Goal: Information Seeking & Learning: Learn about a topic

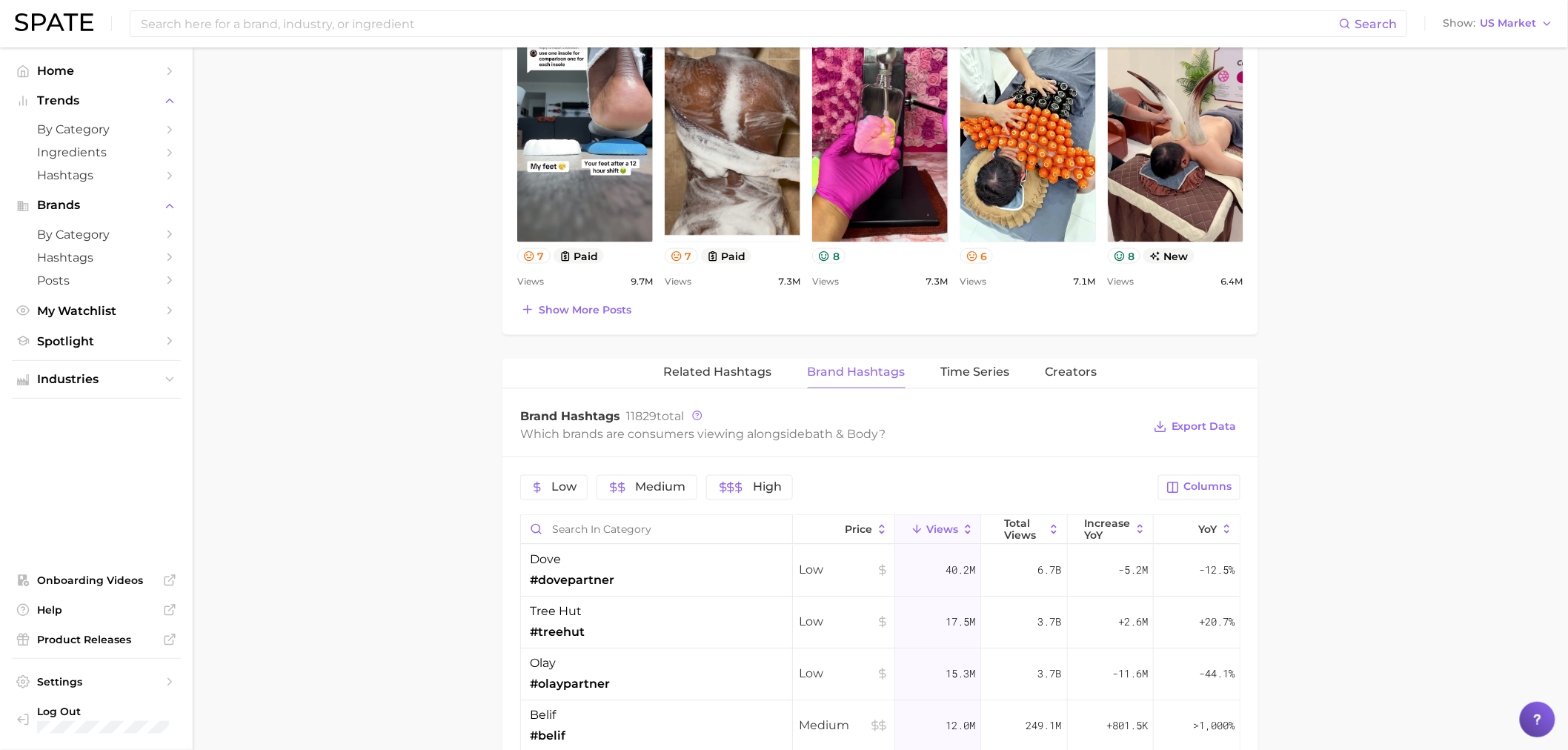
scroll to position [725, 0]
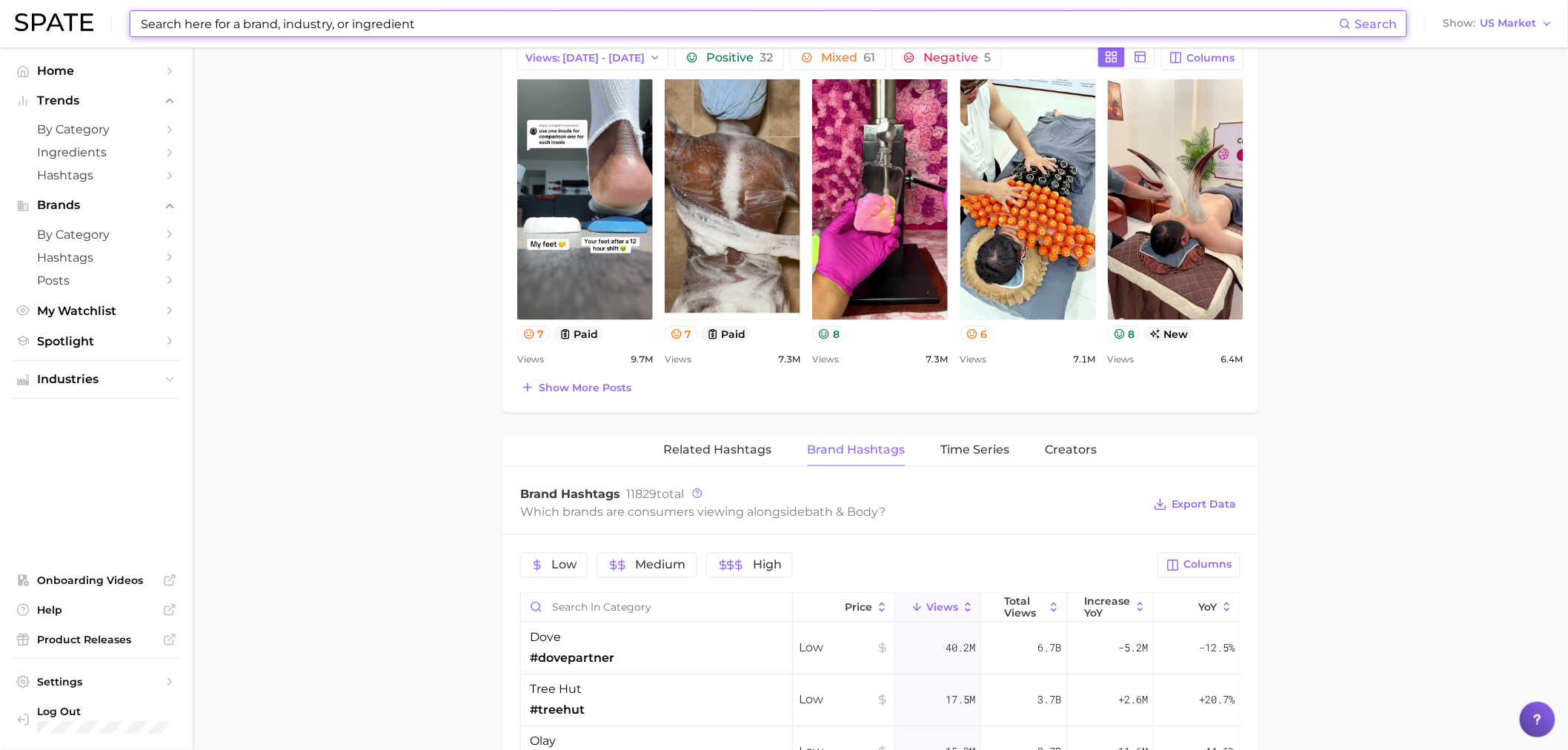
click at [461, 26] on input at bounding box center [739, 23] width 1199 height 25
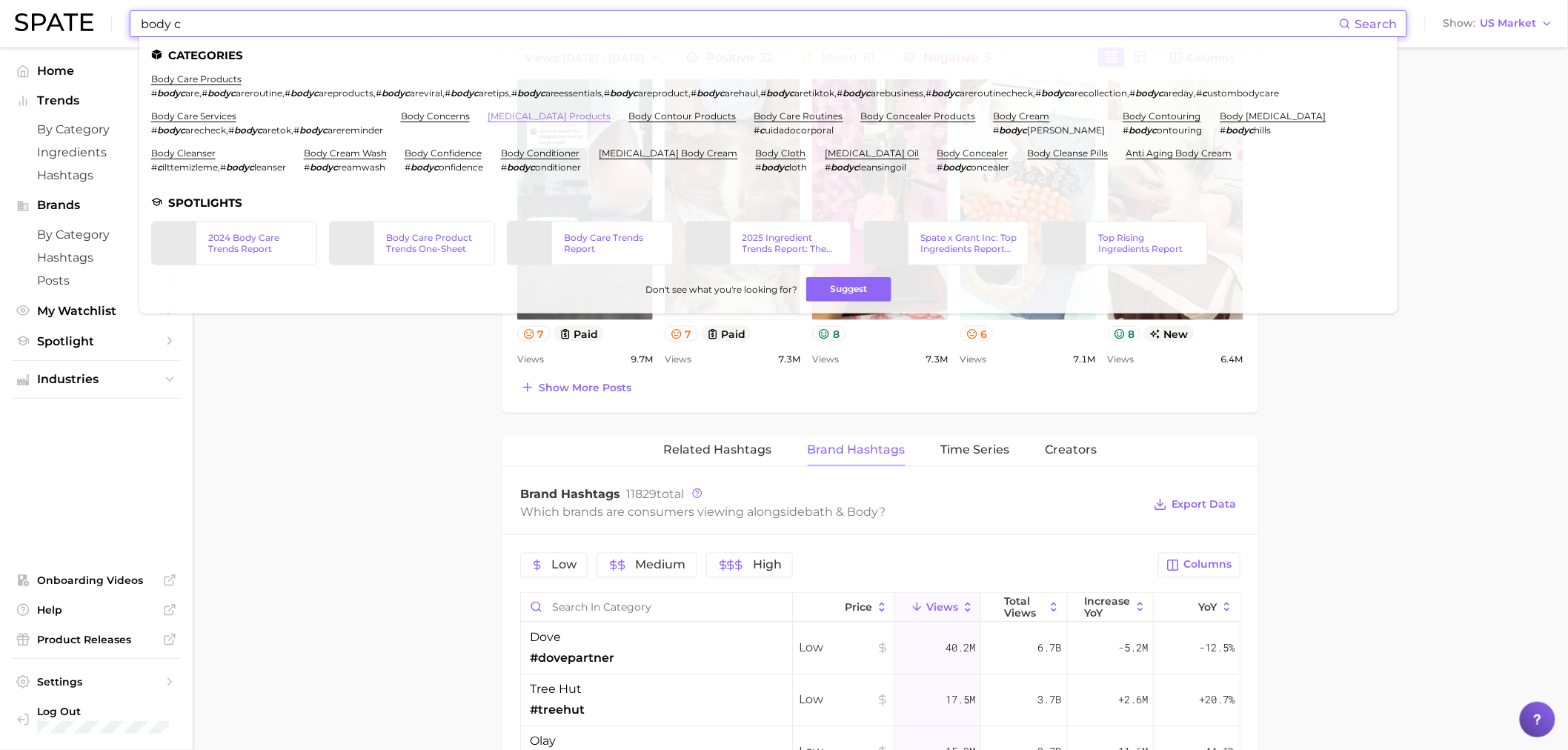
type input "body c"
click at [511, 115] on link "[MEDICAL_DATA] products" at bounding box center [550, 116] width 124 height 11
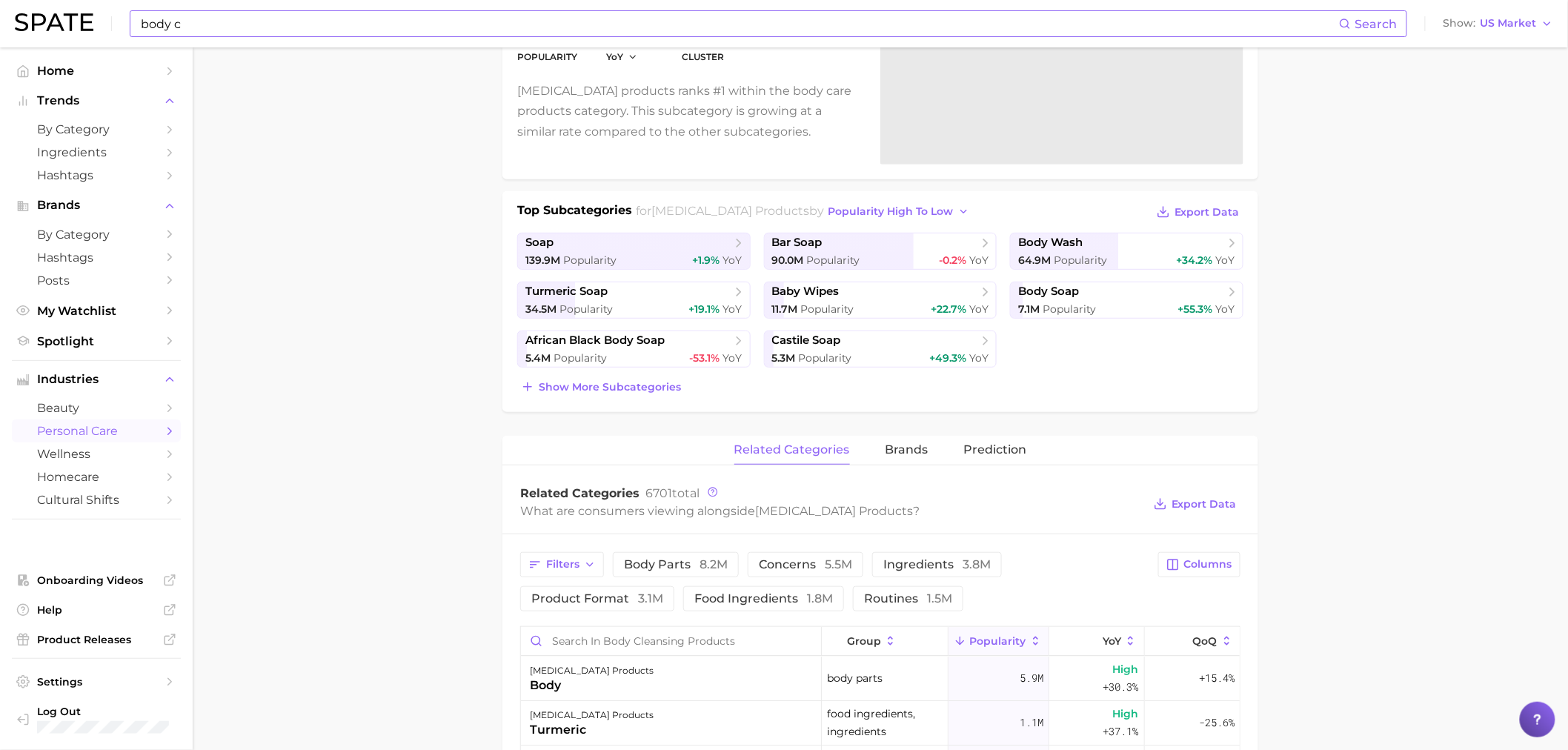
scroll to position [200, 0]
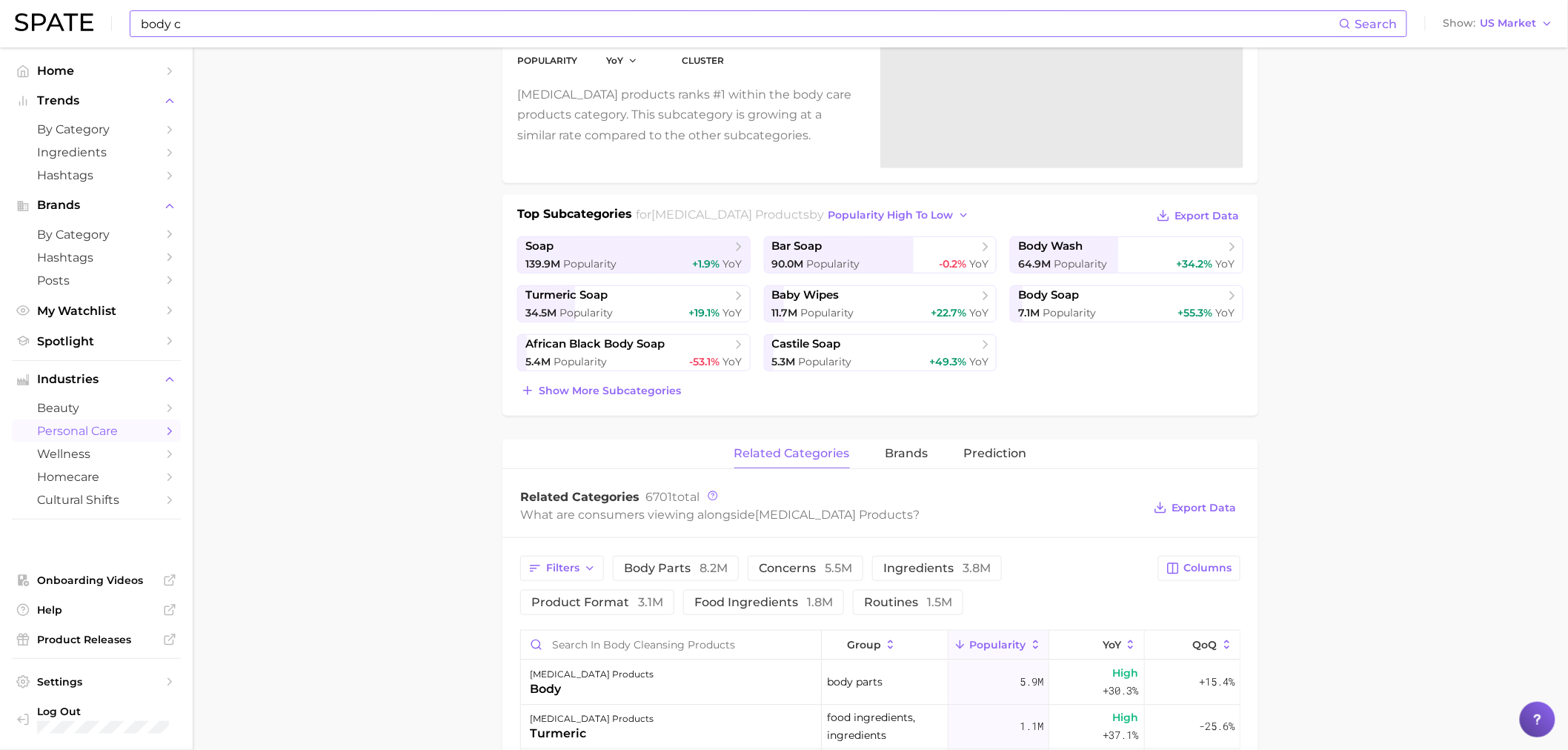
click at [804, 581] on div "Filters body parts 8.2m concerns 5.5m ingredients 3.8m product format 3.1m food…" at bounding box center [835, 585] width 629 height 59
click at [806, 574] on span "concerns 5.5m" at bounding box center [806, 568] width 94 height 12
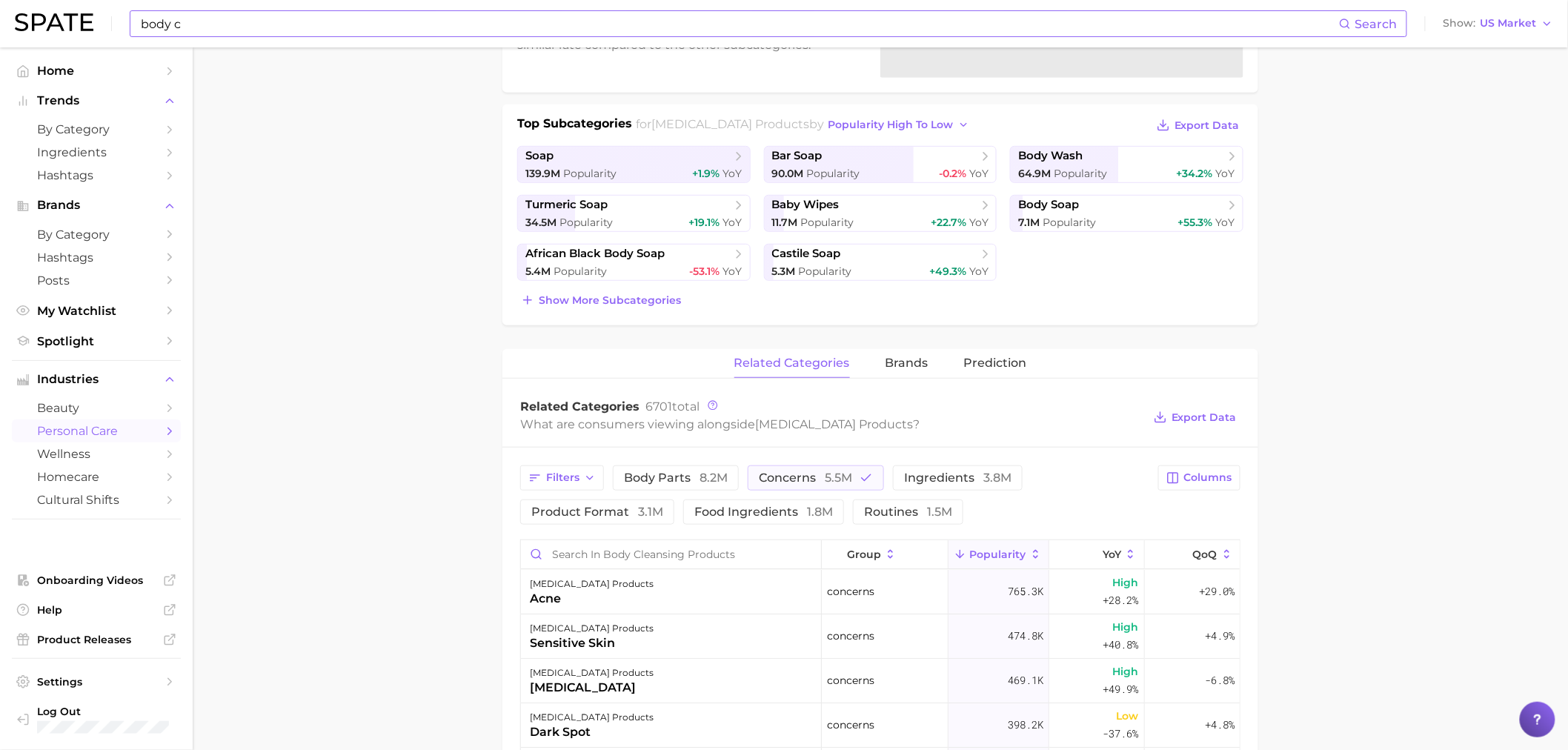
scroll to position [292, 0]
click at [1209, 480] on span "Columns" at bounding box center [1208, 476] width 48 height 12
click at [1020, 553] on rect at bounding box center [1020, 553] width 12 height 12
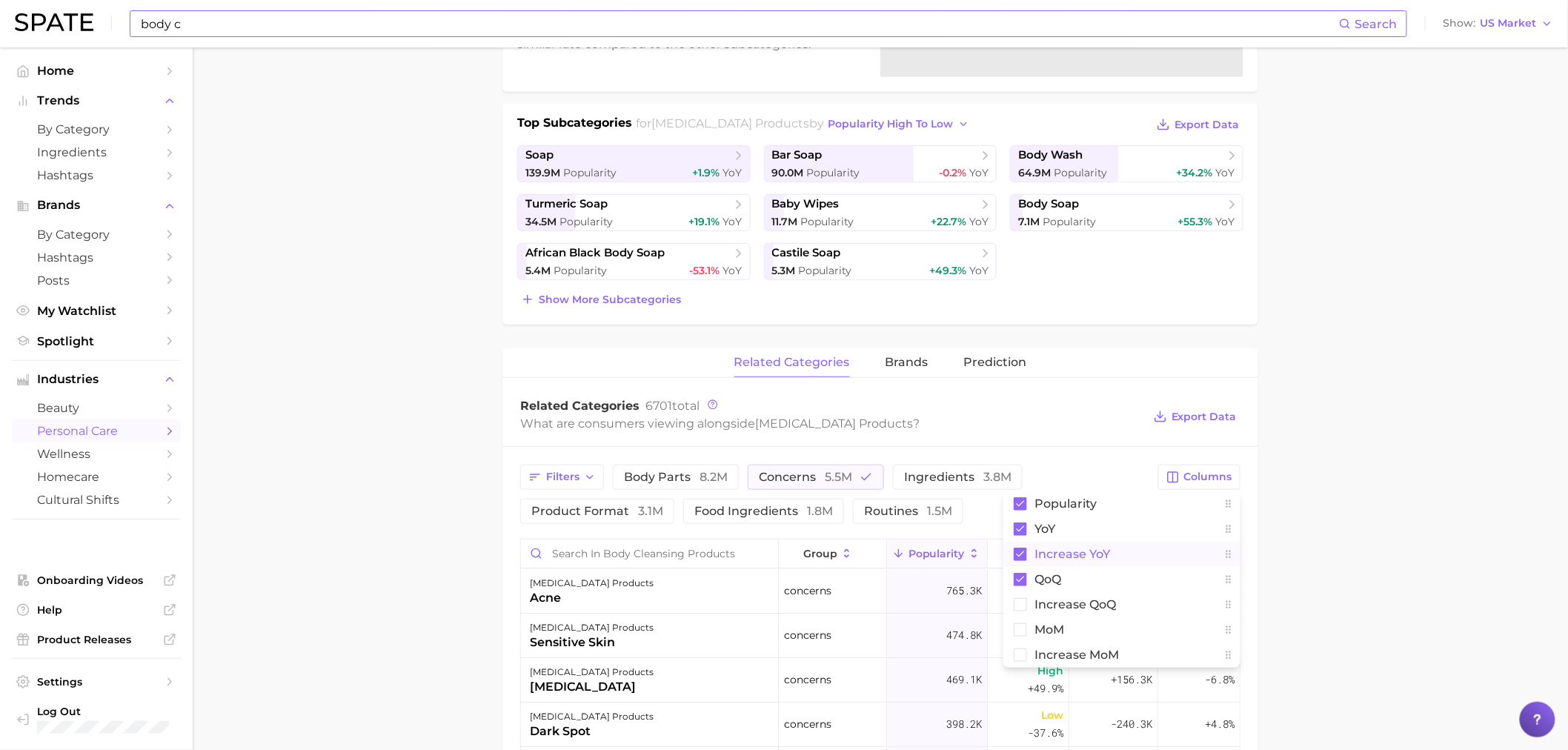
click at [1338, 507] on main "1. bath & body 2. body care products 3. [MEDICAL_DATA] products 4. Subcategory …" at bounding box center [880, 568] width 1376 height 1624
click at [1122, 553] on span "Increase YoY" at bounding box center [1112, 553] width 46 height 23
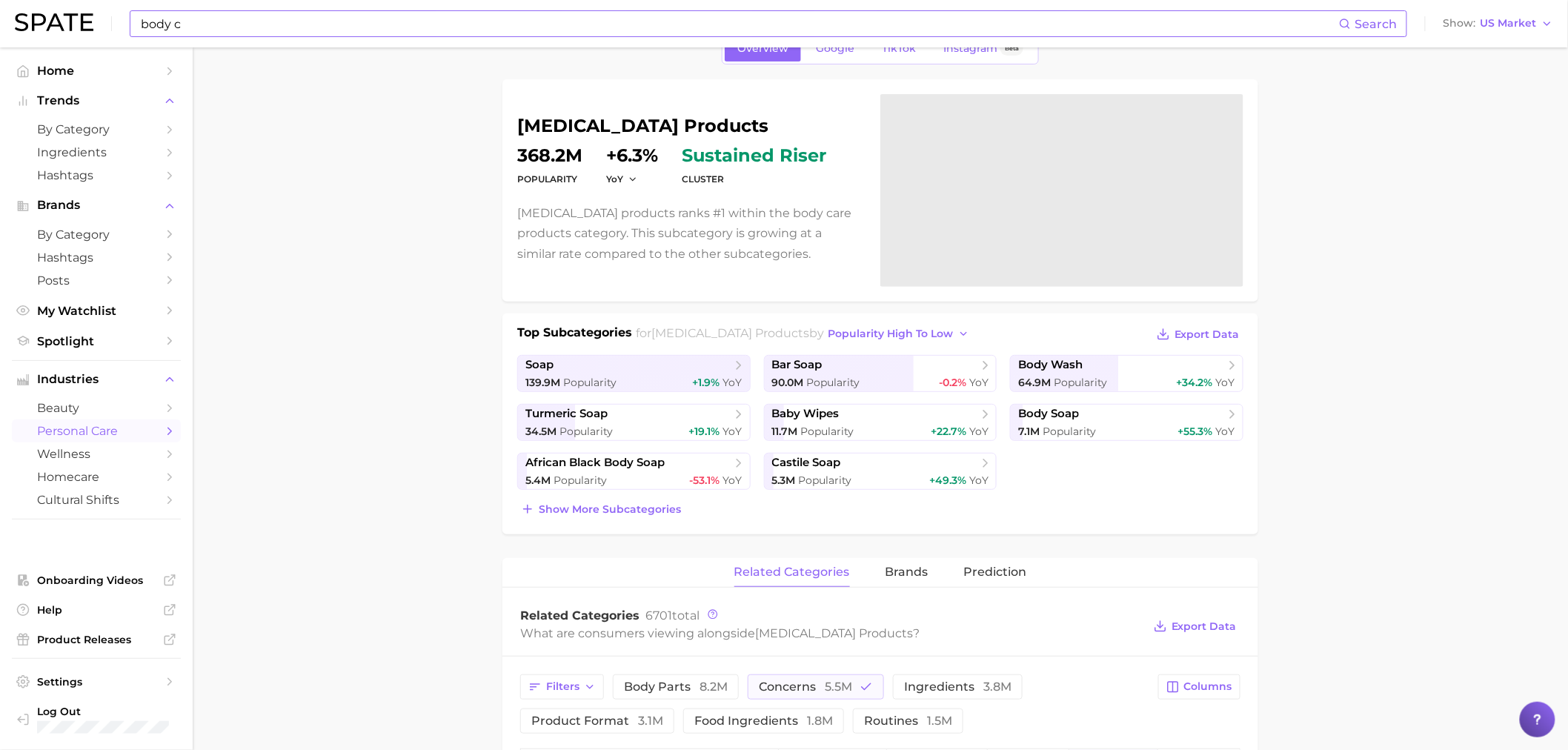
scroll to position [0, 0]
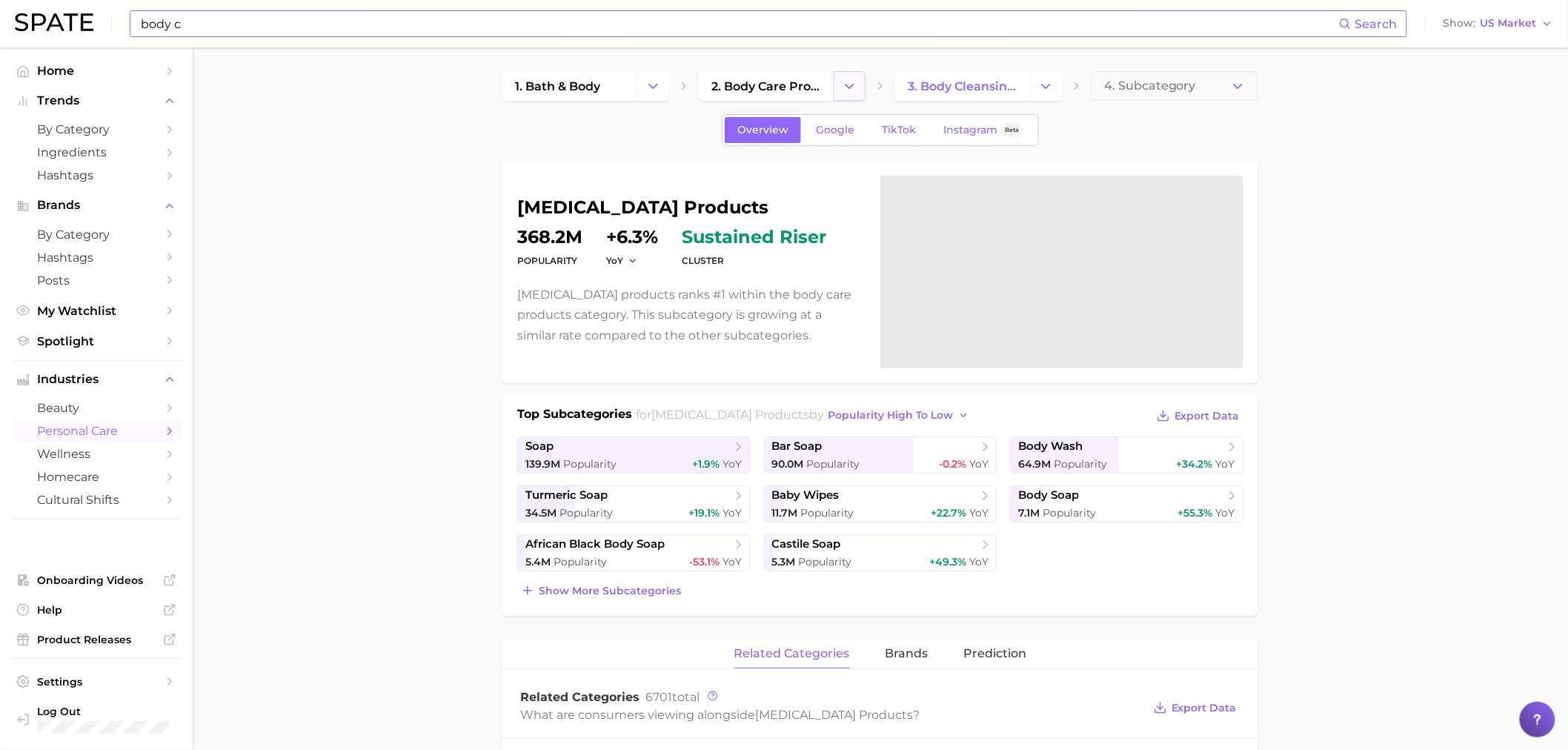
click at [858, 80] on button "Change Category" at bounding box center [850, 86] width 32 height 30
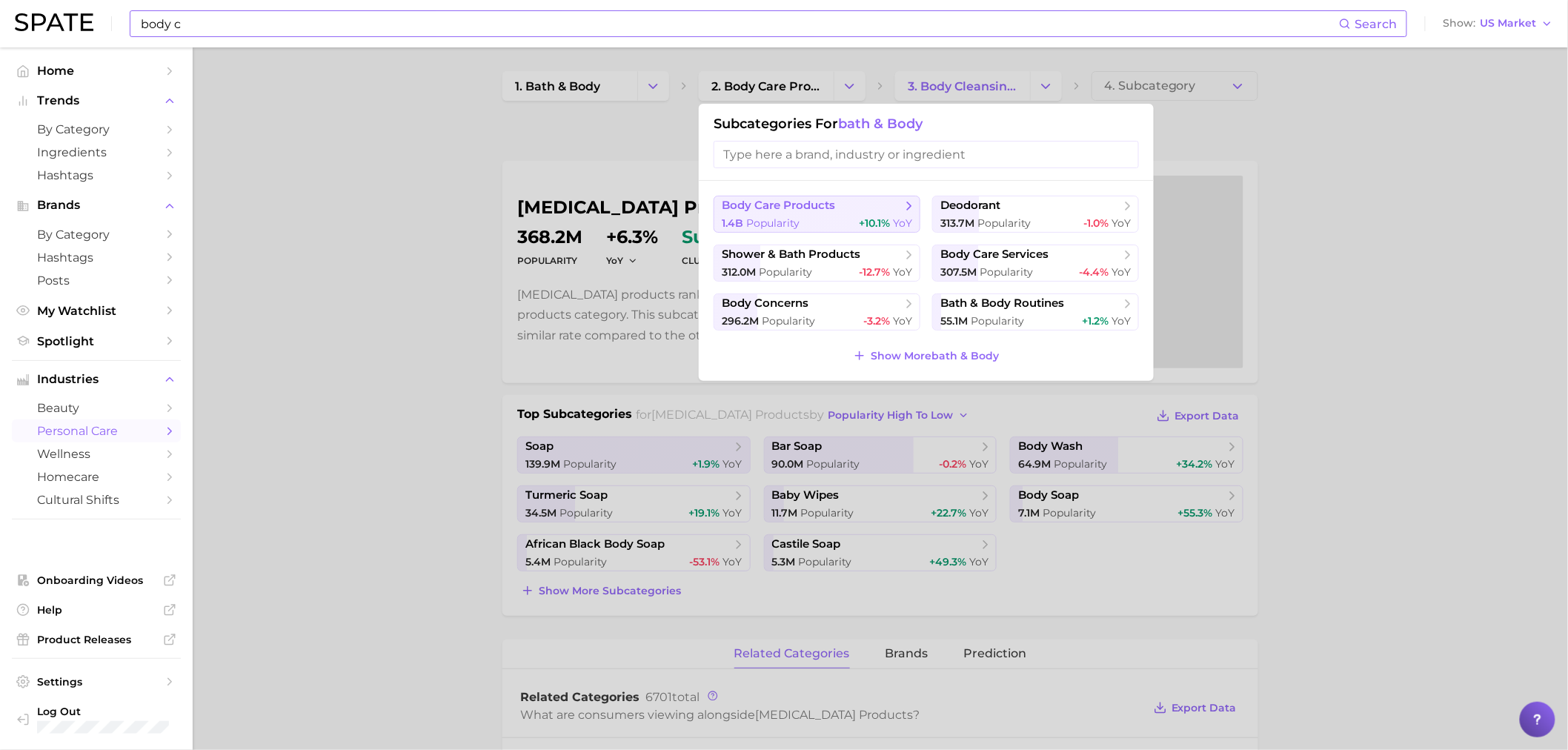
click at [842, 218] on div "1.4b Popularity +10.1% YoY" at bounding box center [817, 223] width 190 height 14
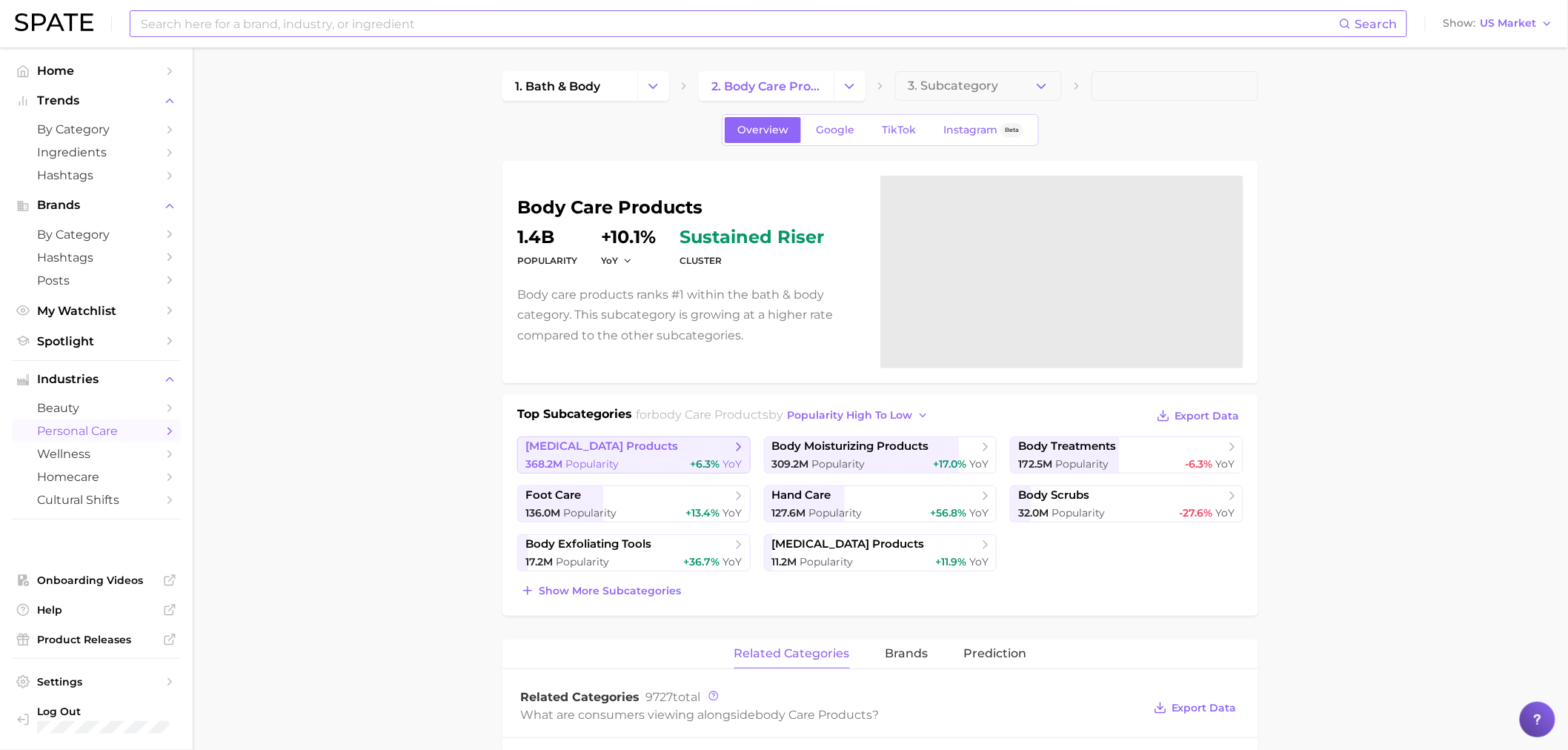
click at [671, 442] on span "[MEDICAL_DATA] products" at bounding box center [628, 447] width 206 height 15
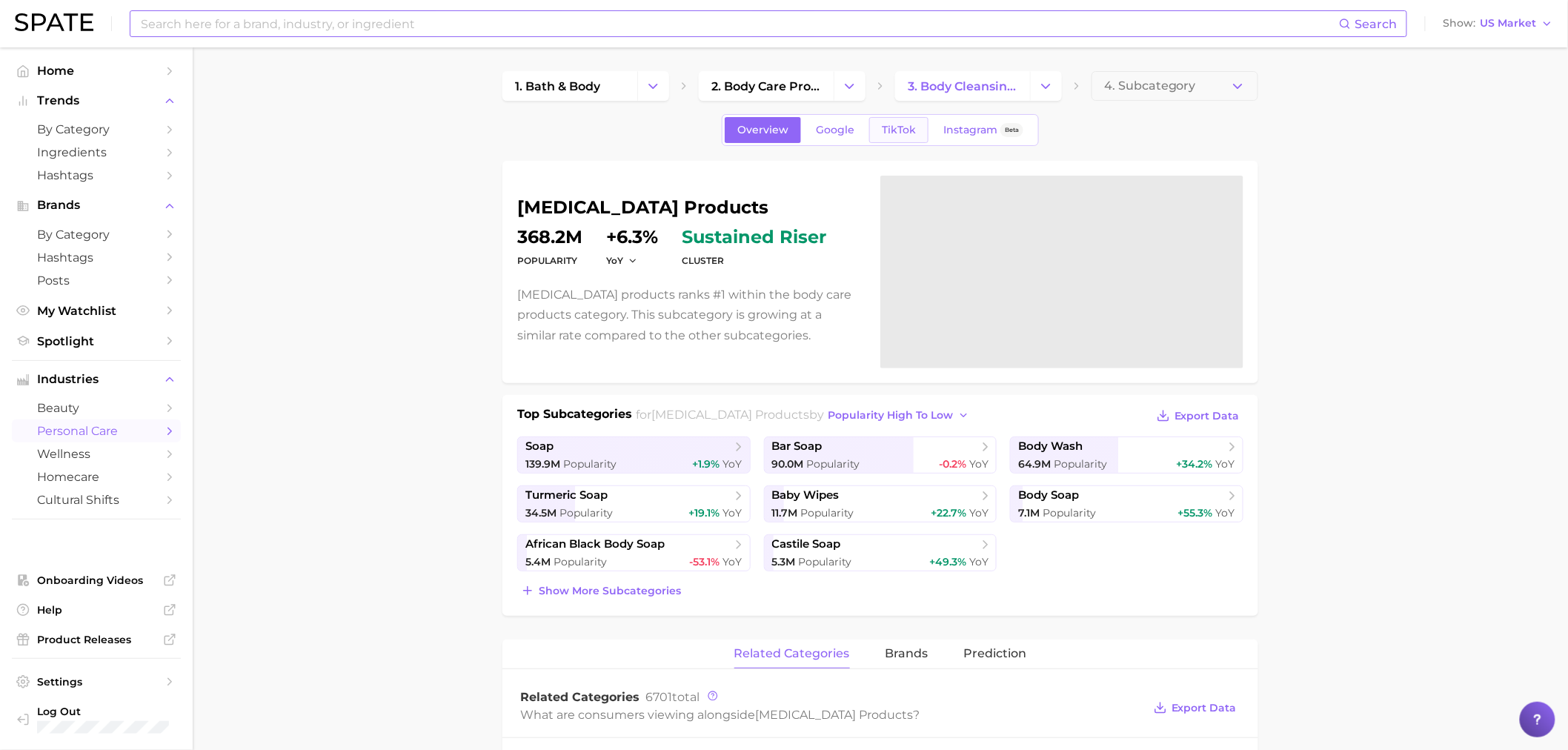
click at [891, 132] on span "TikTok" at bounding box center [898, 129] width 34 height 12
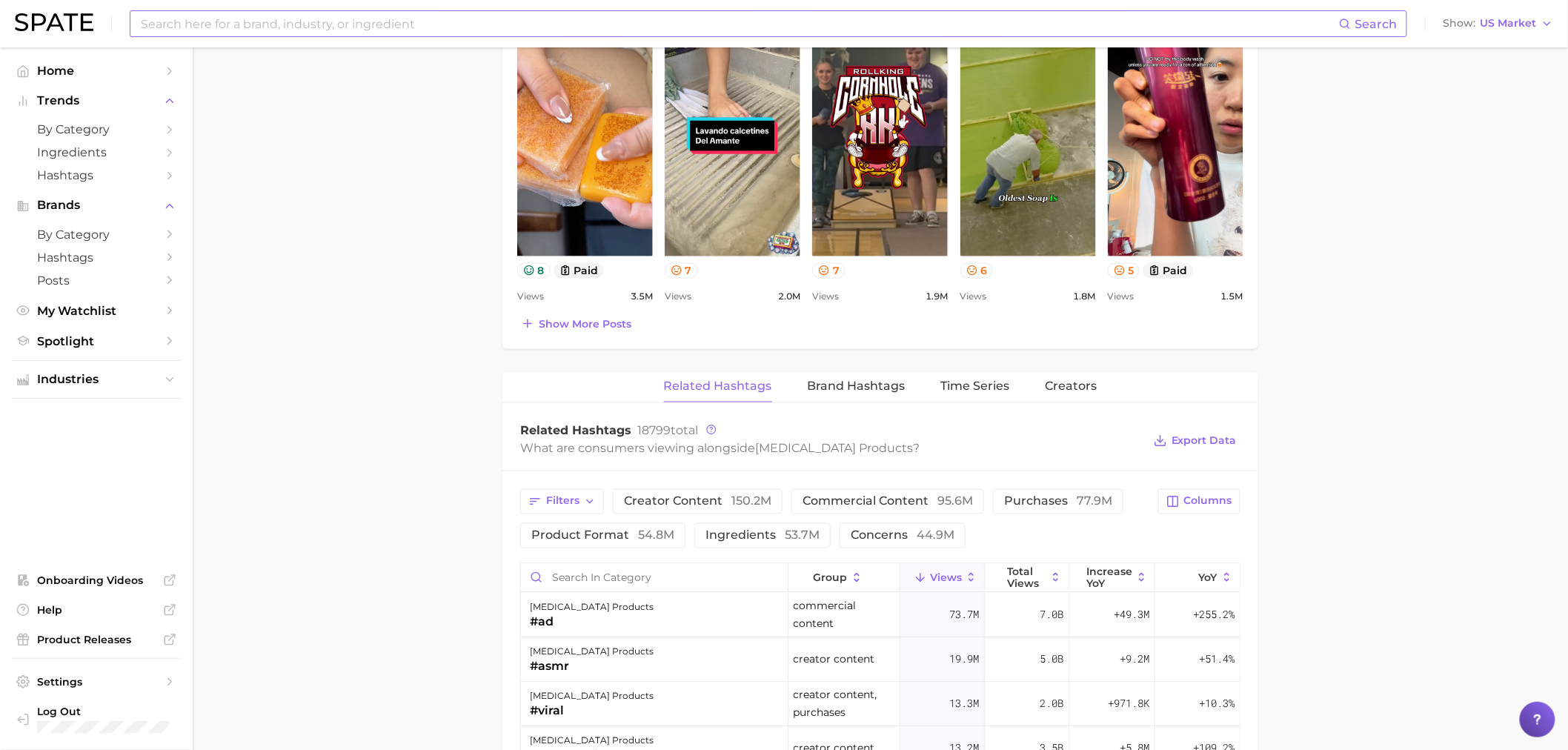
scroll to position [810, 0]
click at [890, 535] on span "concerns 44.9m" at bounding box center [902, 533] width 104 height 12
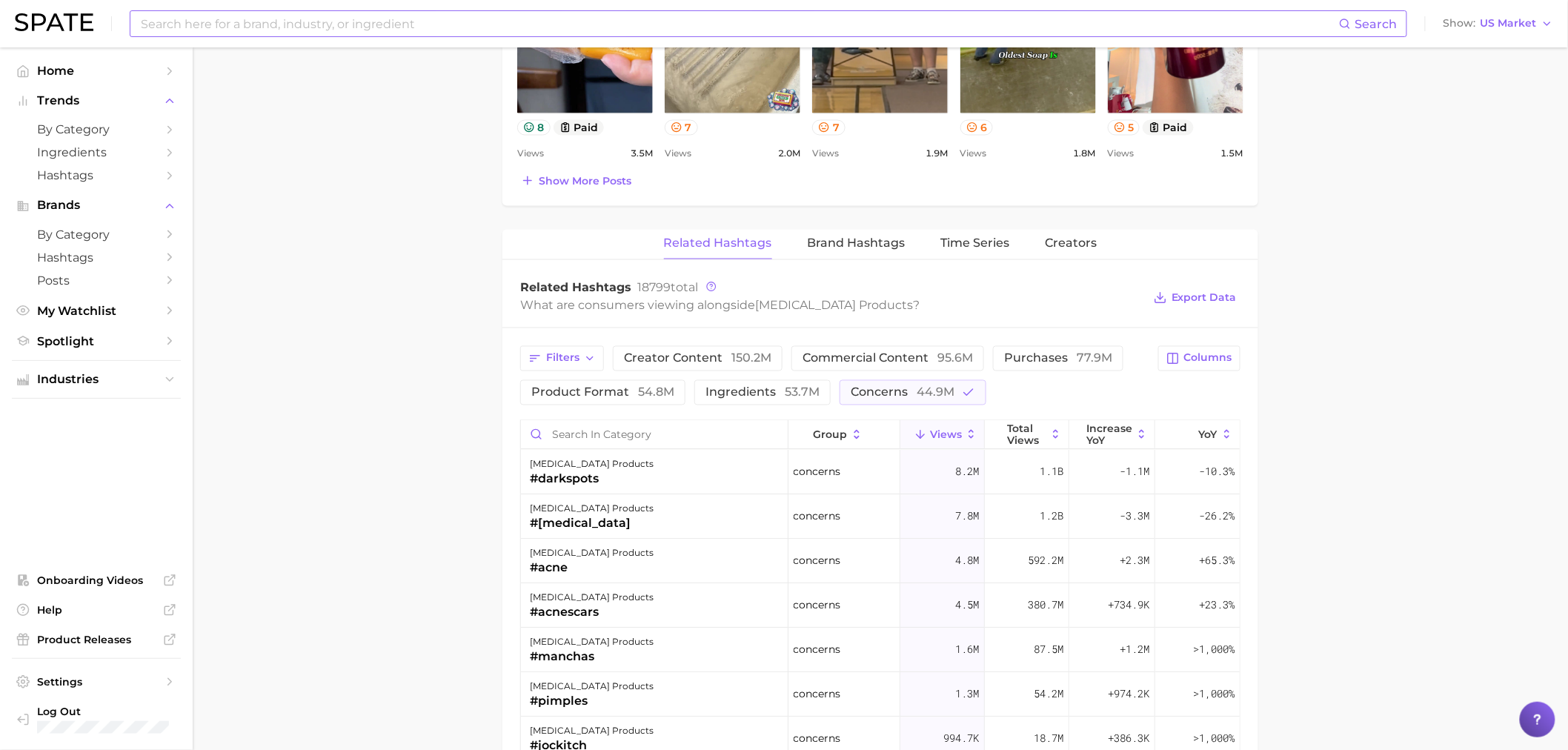
scroll to position [952, 0]
click at [1136, 440] on icon at bounding box center [1142, 434] width 13 height 13
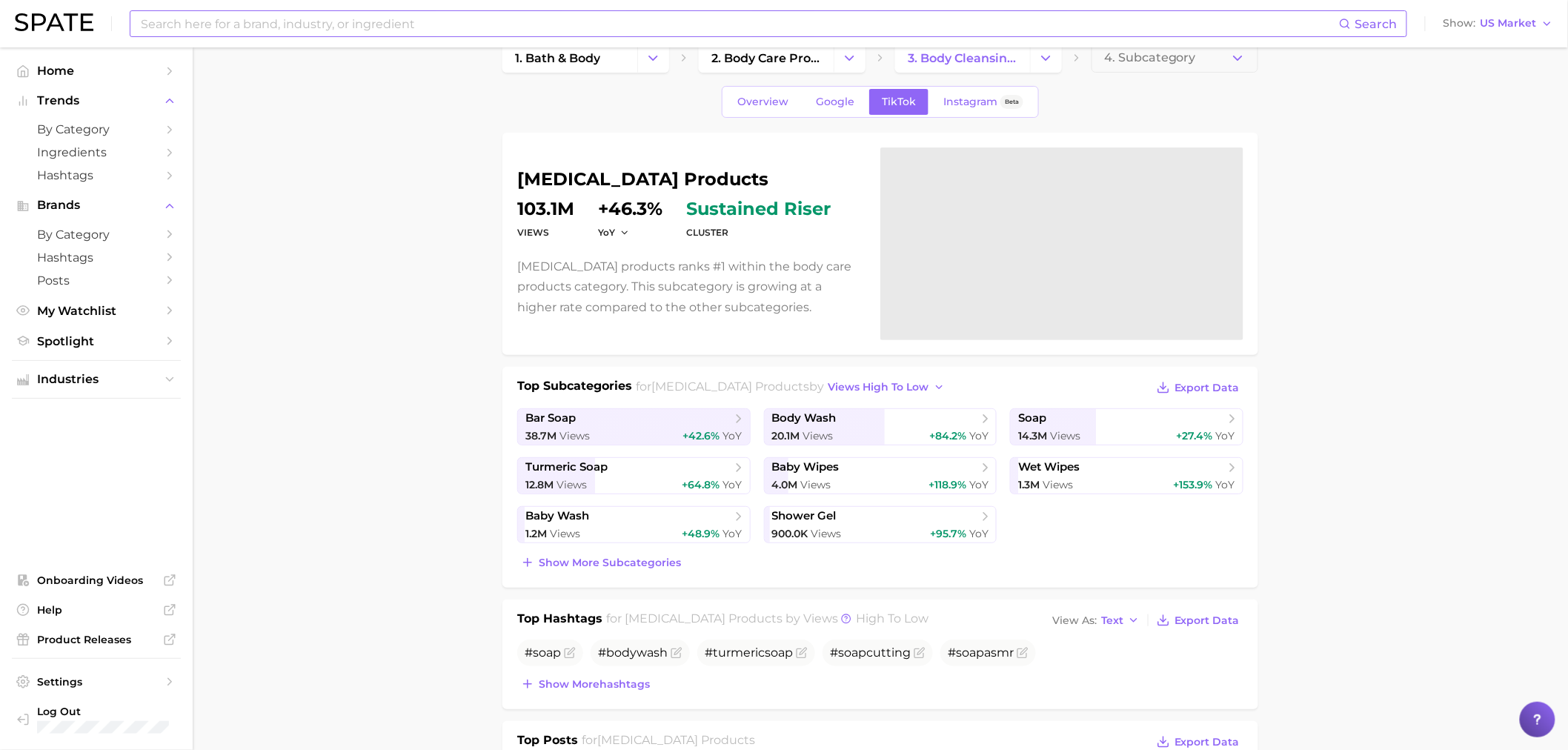
scroll to position [0, 0]
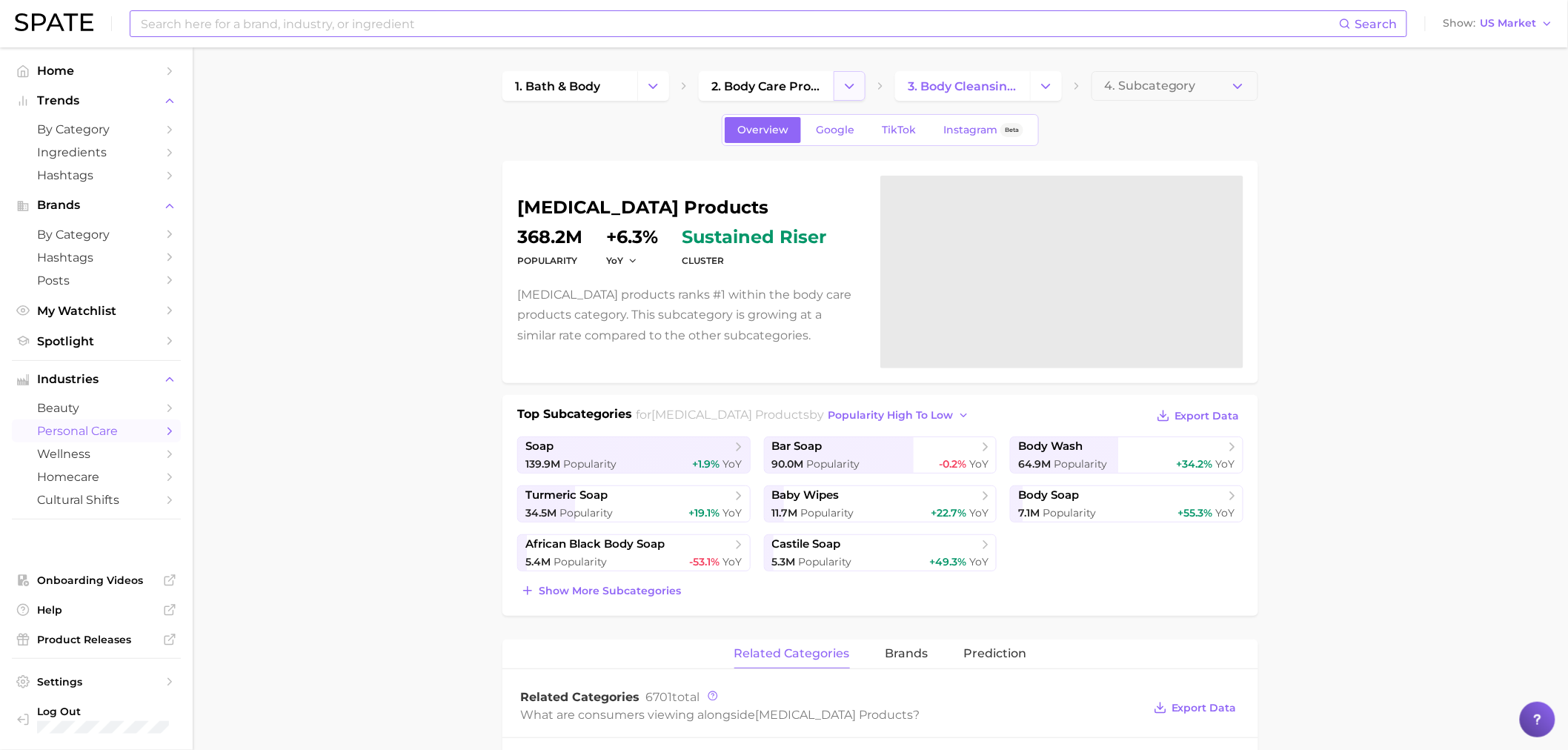
click at [845, 89] on icon "Change Category" at bounding box center [850, 86] width 16 height 16
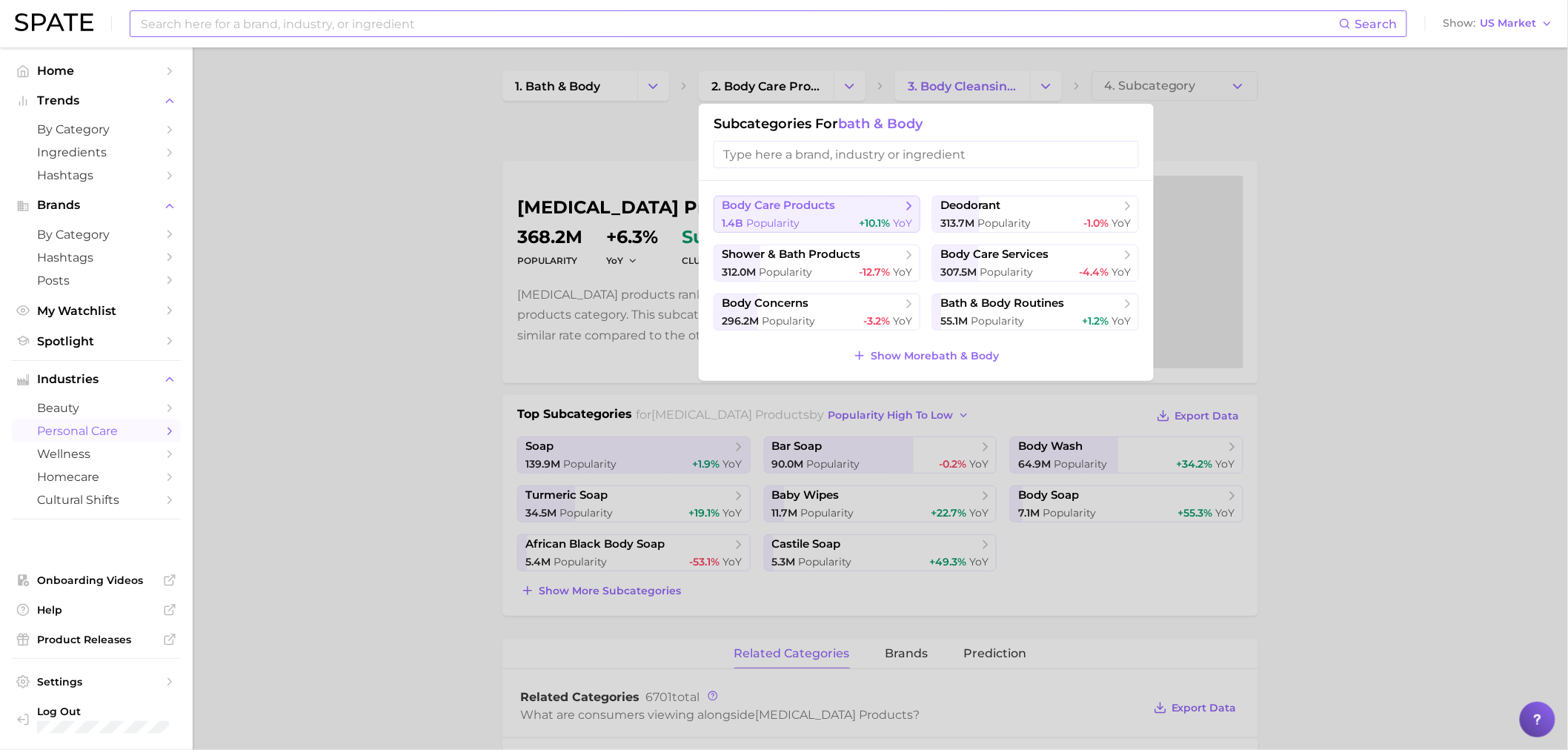
click at [827, 216] on button "body care products 1.4b Popularity +10.1% YoY" at bounding box center [817, 215] width 206 height 38
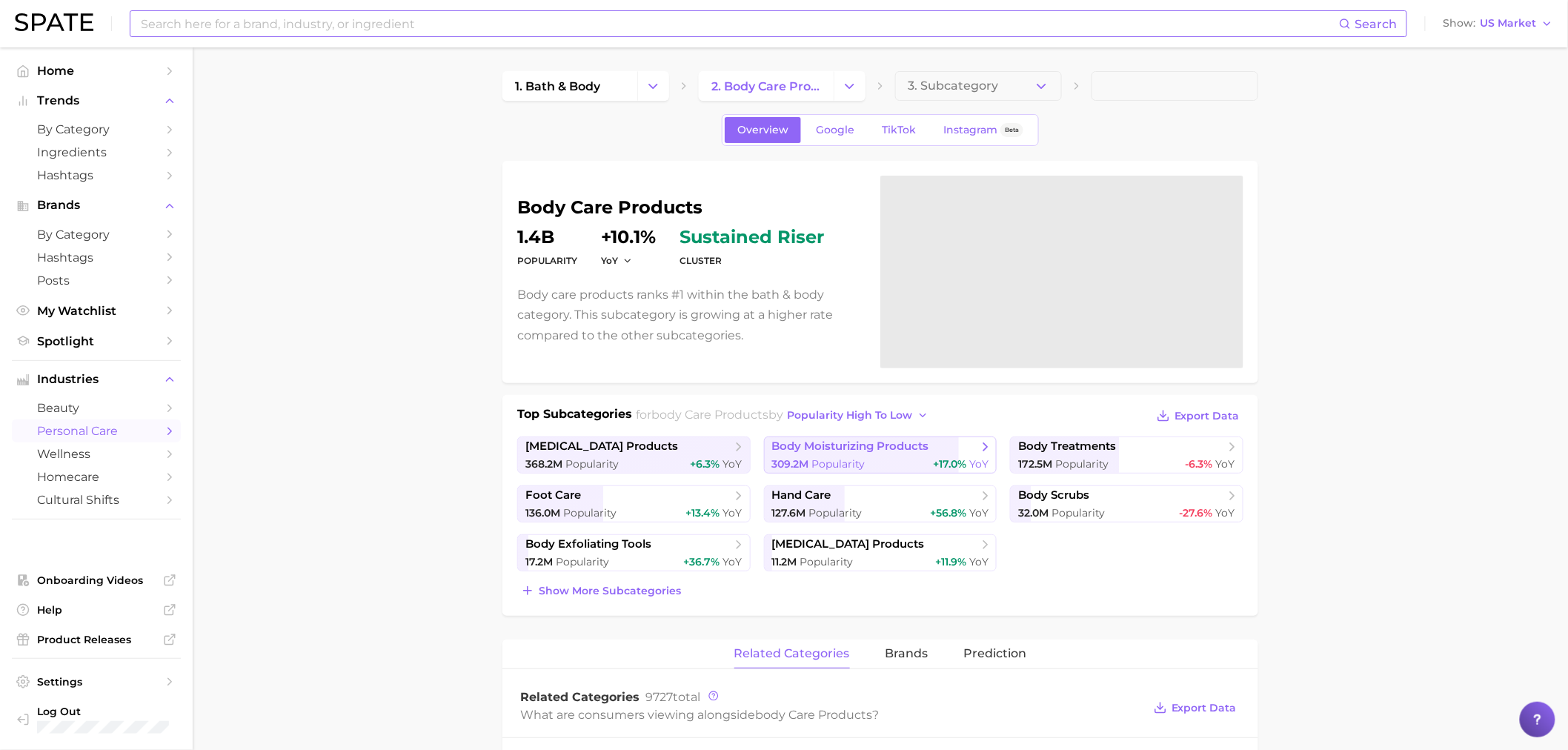
click at [867, 454] on span "body moisturizing products" at bounding box center [851, 446] width 158 height 14
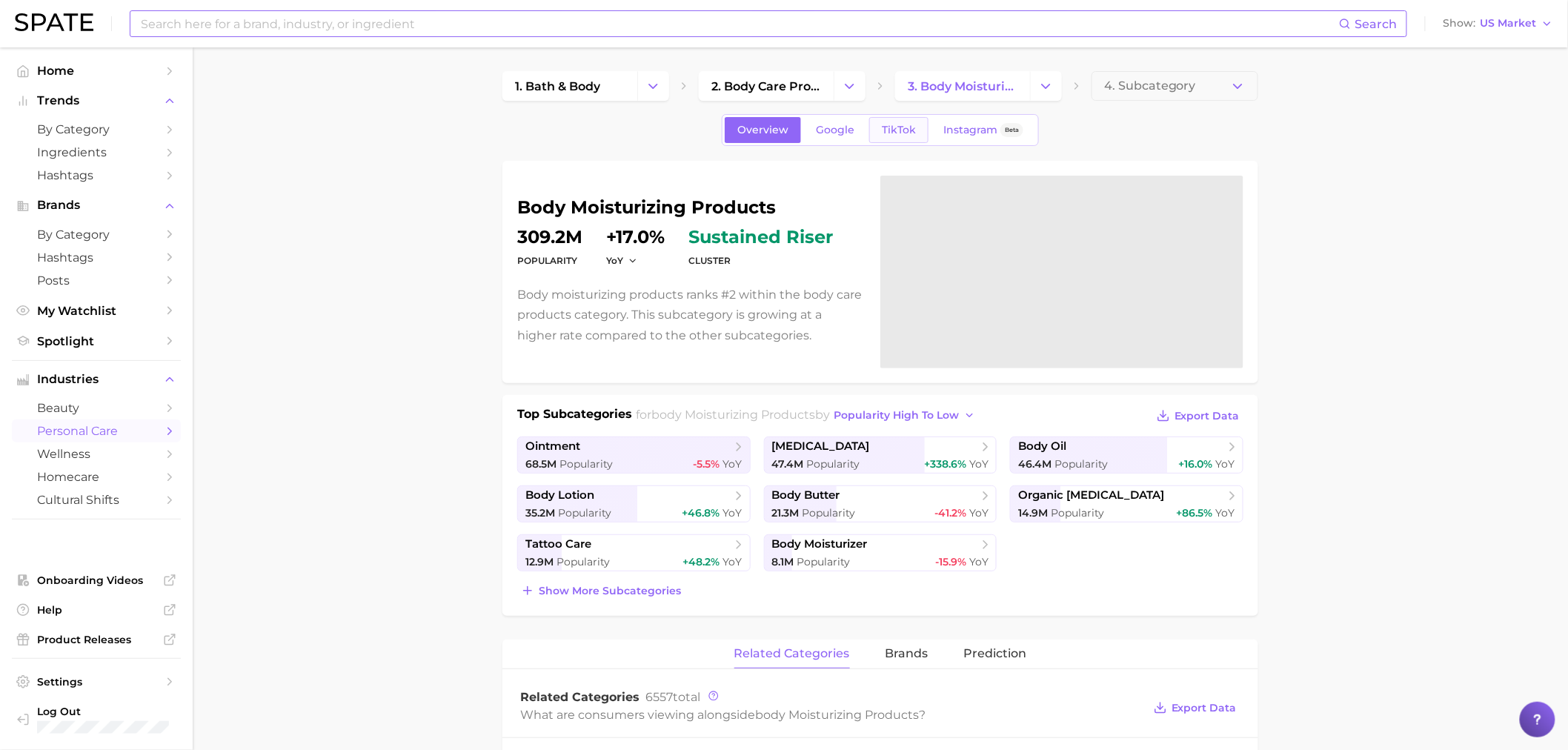
click at [888, 128] on span "TikTok" at bounding box center [898, 129] width 34 height 12
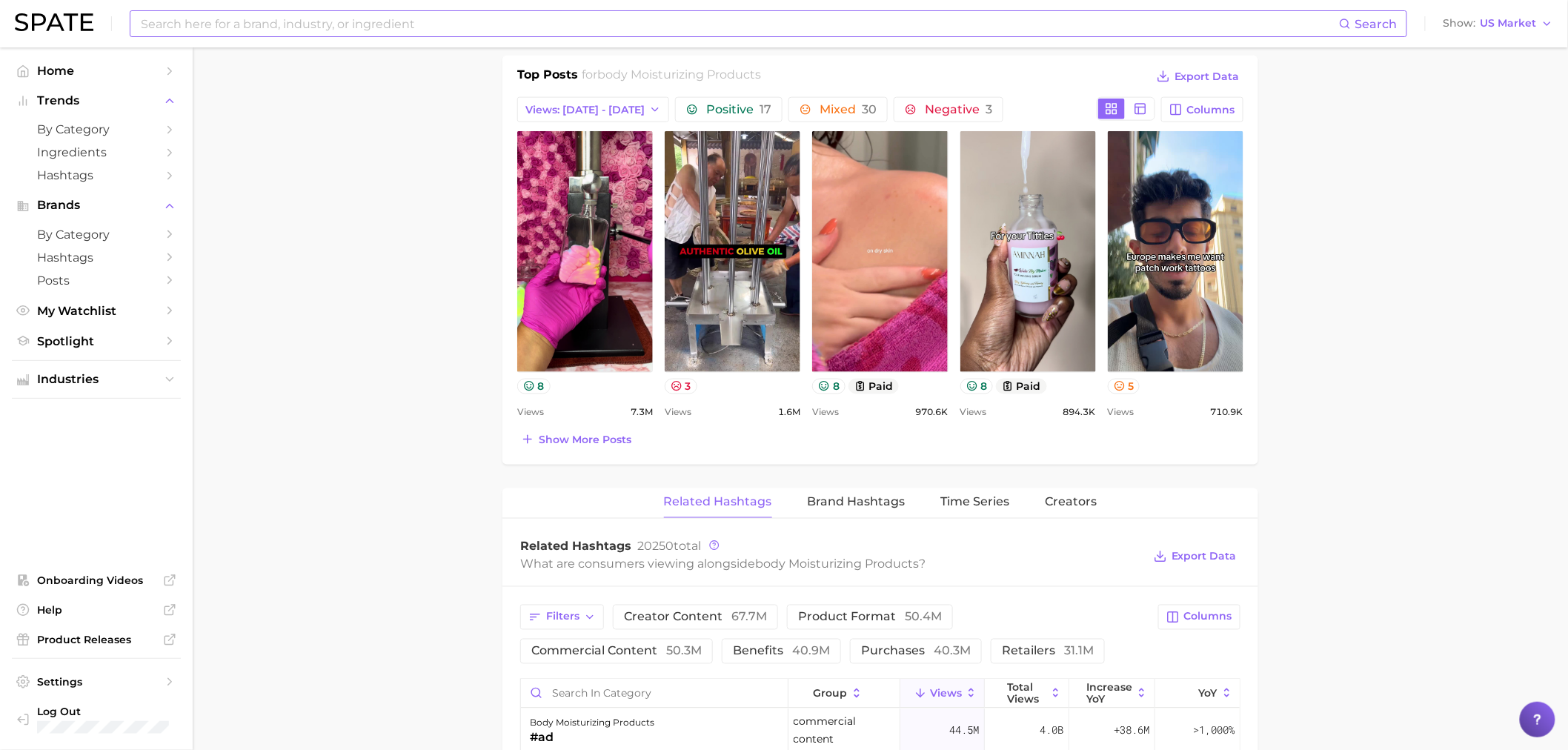
scroll to position [987, 0]
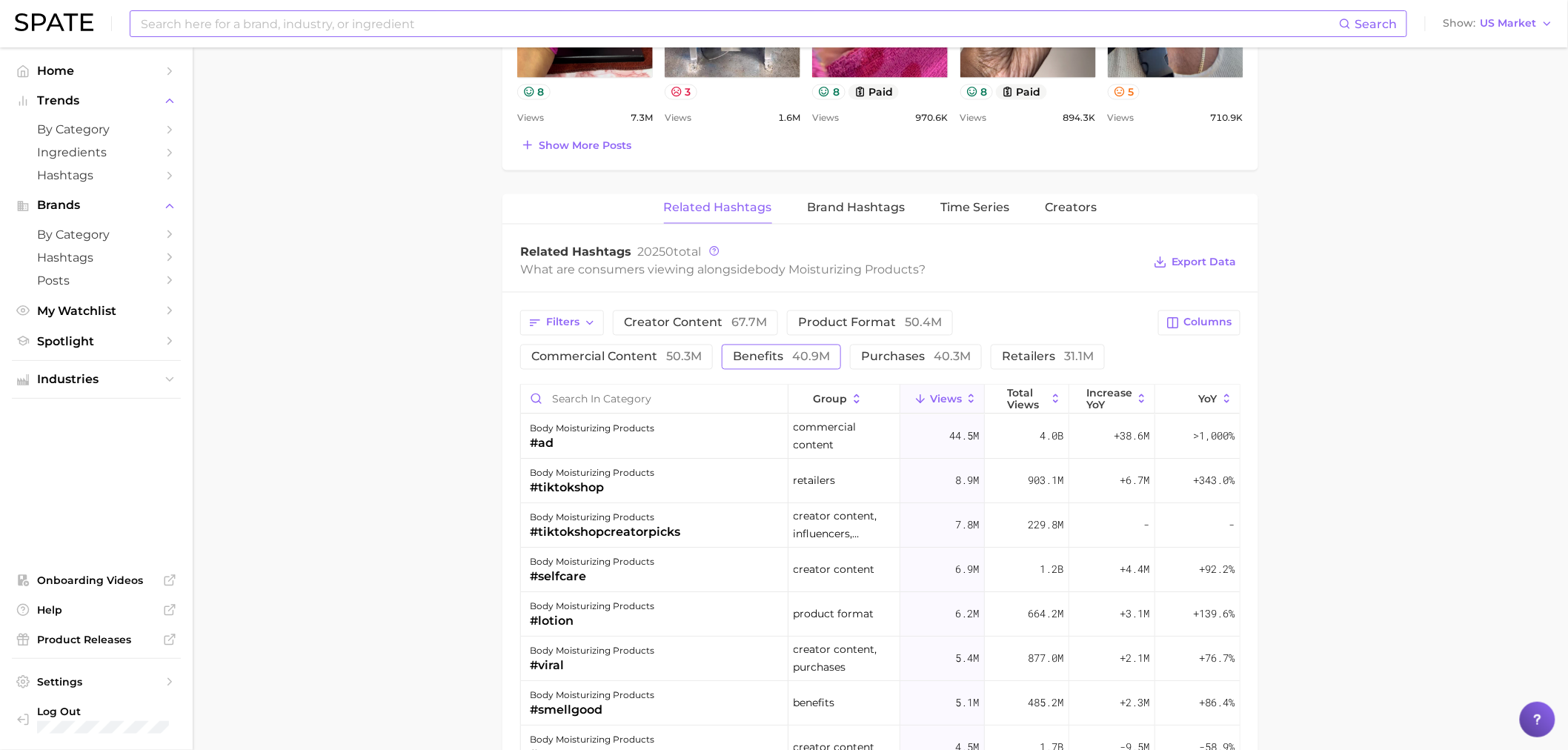
click at [733, 353] on span "benefits 40.9m" at bounding box center [782, 357] width 98 height 12
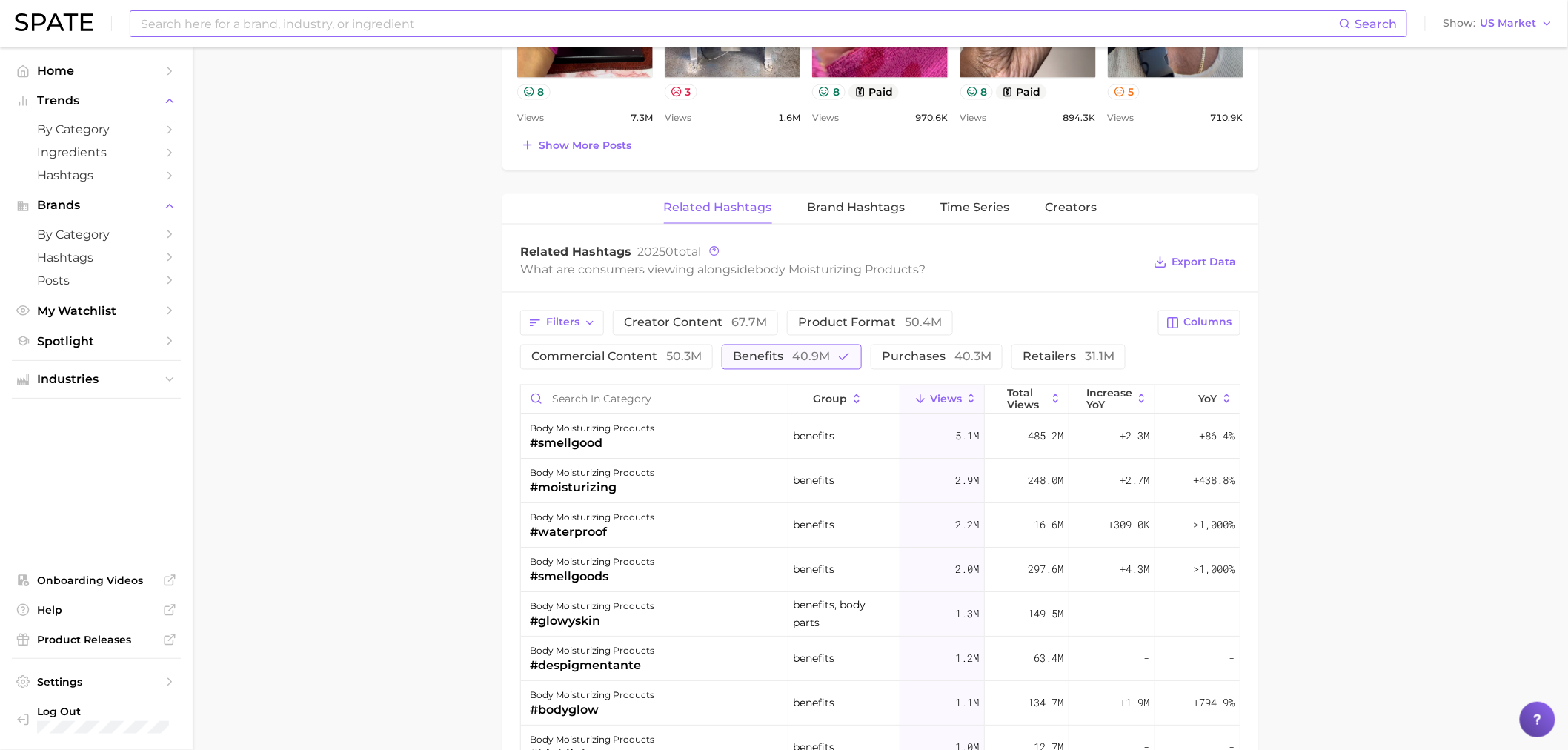
click at [722, 366] on button "benefits 40.9m" at bounding box center [792, 356] width 140 height 25
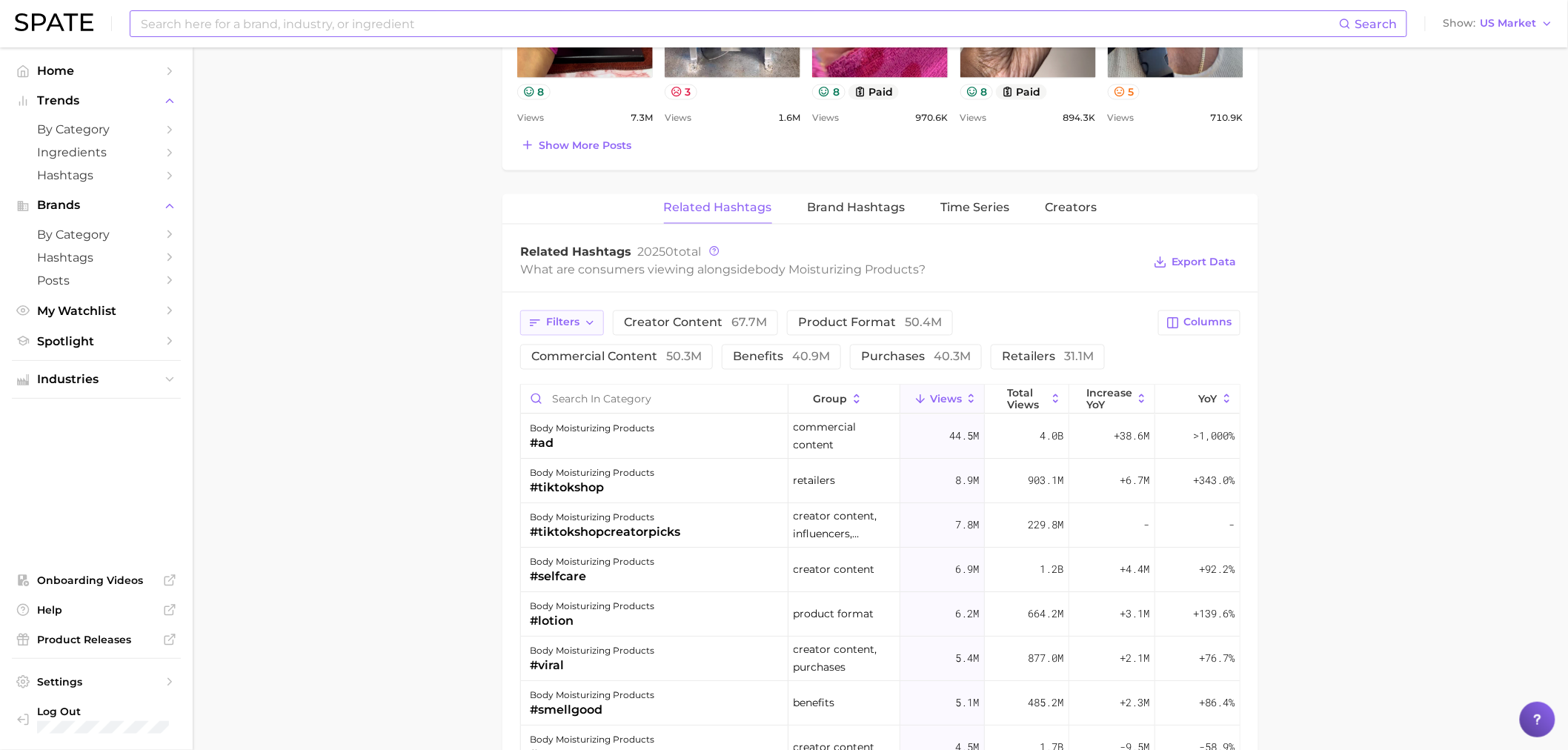
click at [553, 323] on span "Filters" at bounding box center [563, 322] width 34 height 12
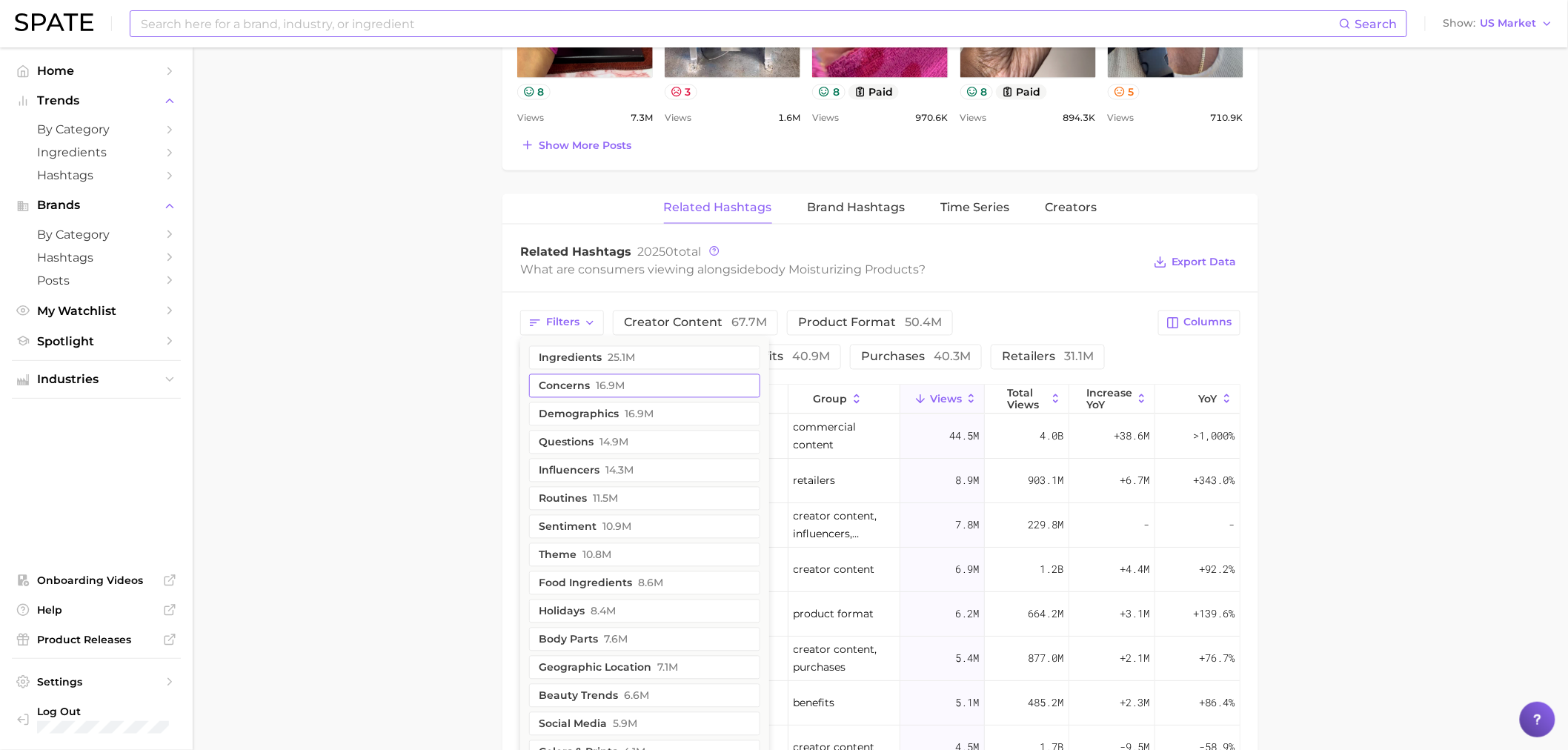
click at [626, 391] on button "concerns 16.9m" at bounding box center [644, 385] width 232 height 23
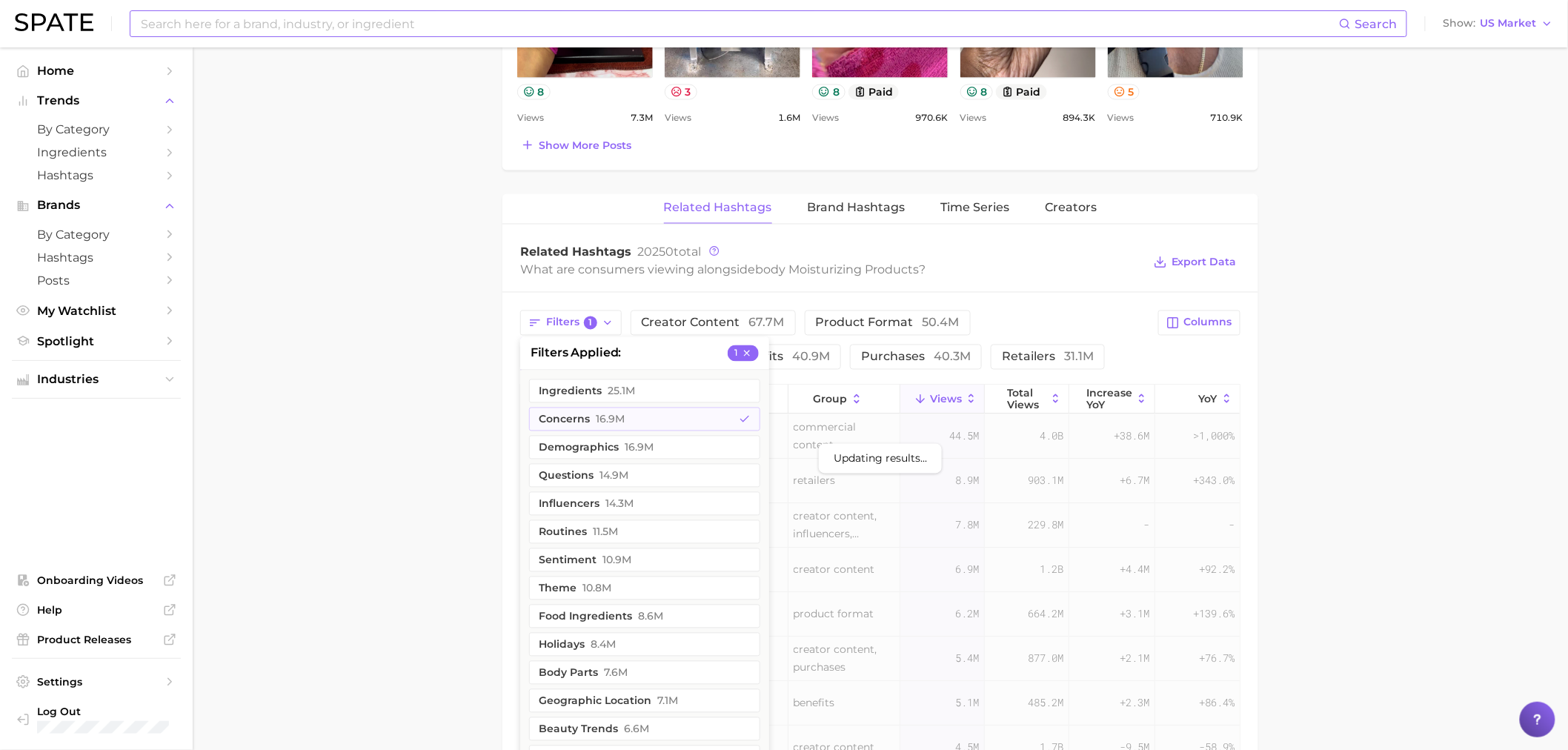
click at [388, 376] on main "1. bath & body 2. body care products 3. body moisturizing products 4. Subcatego…" at bounding box center [880, 142] width 1376 height 2167
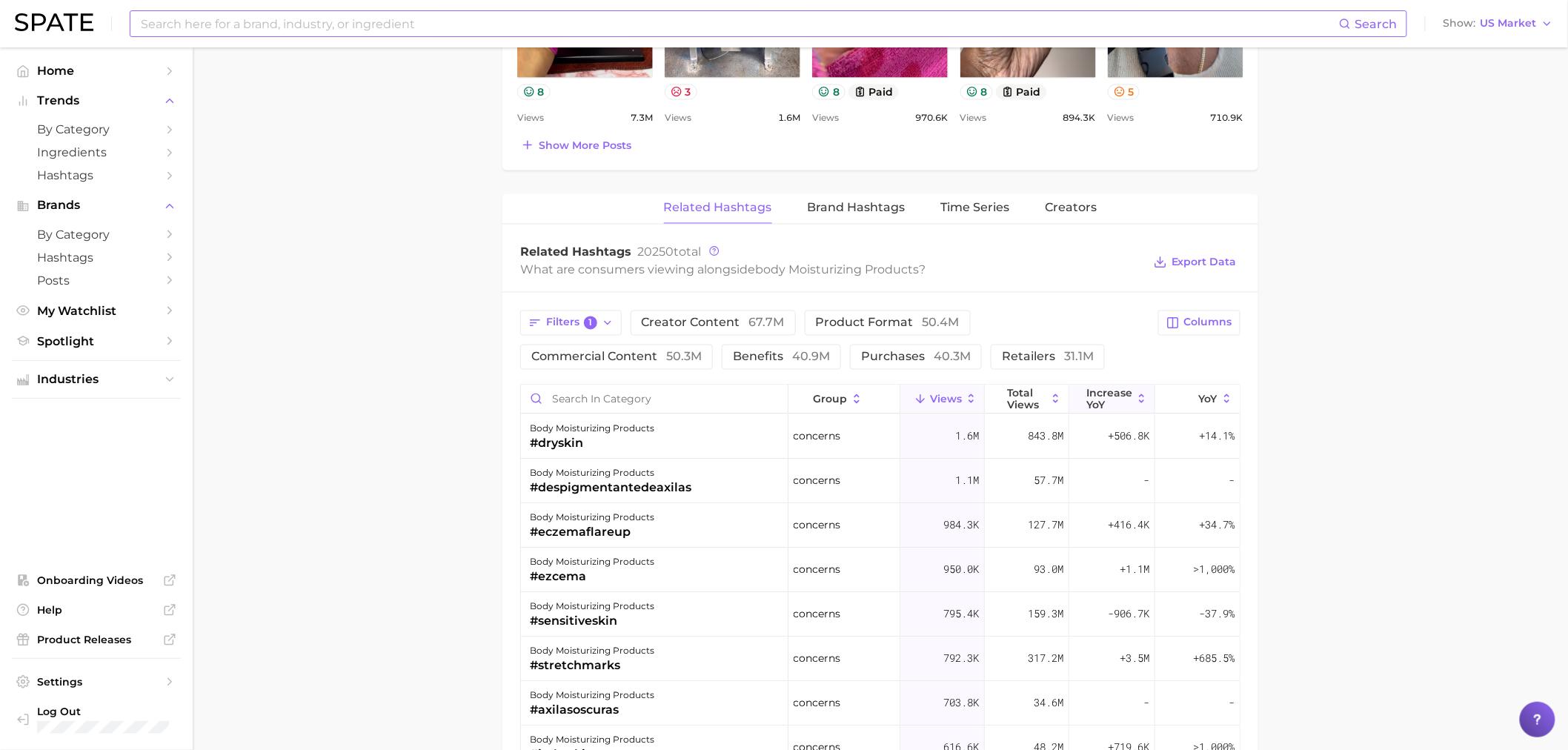
click at [1136, 404] on icon at bounding box center [1142, 399] width 13 height 13
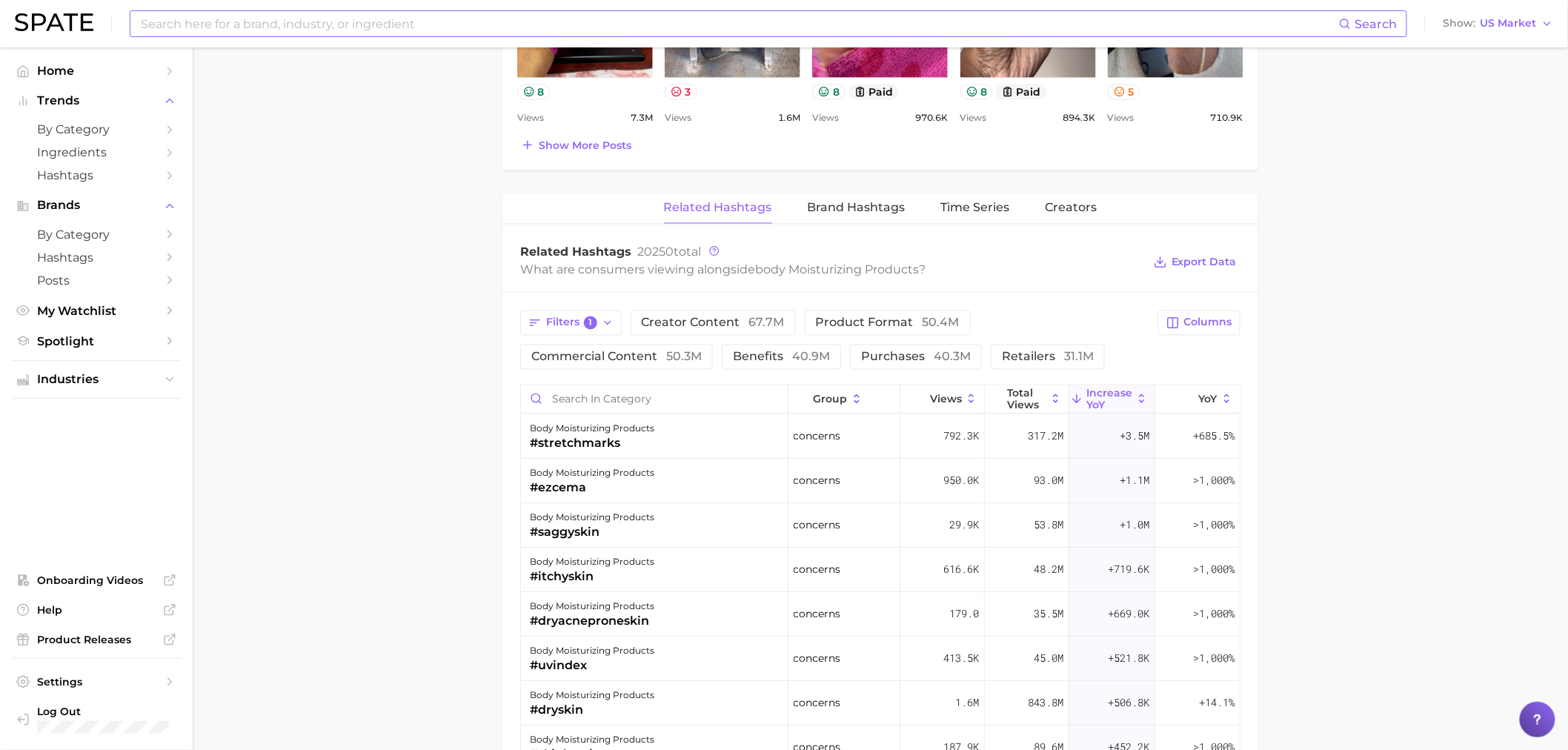
scroll to position [1070, 0]
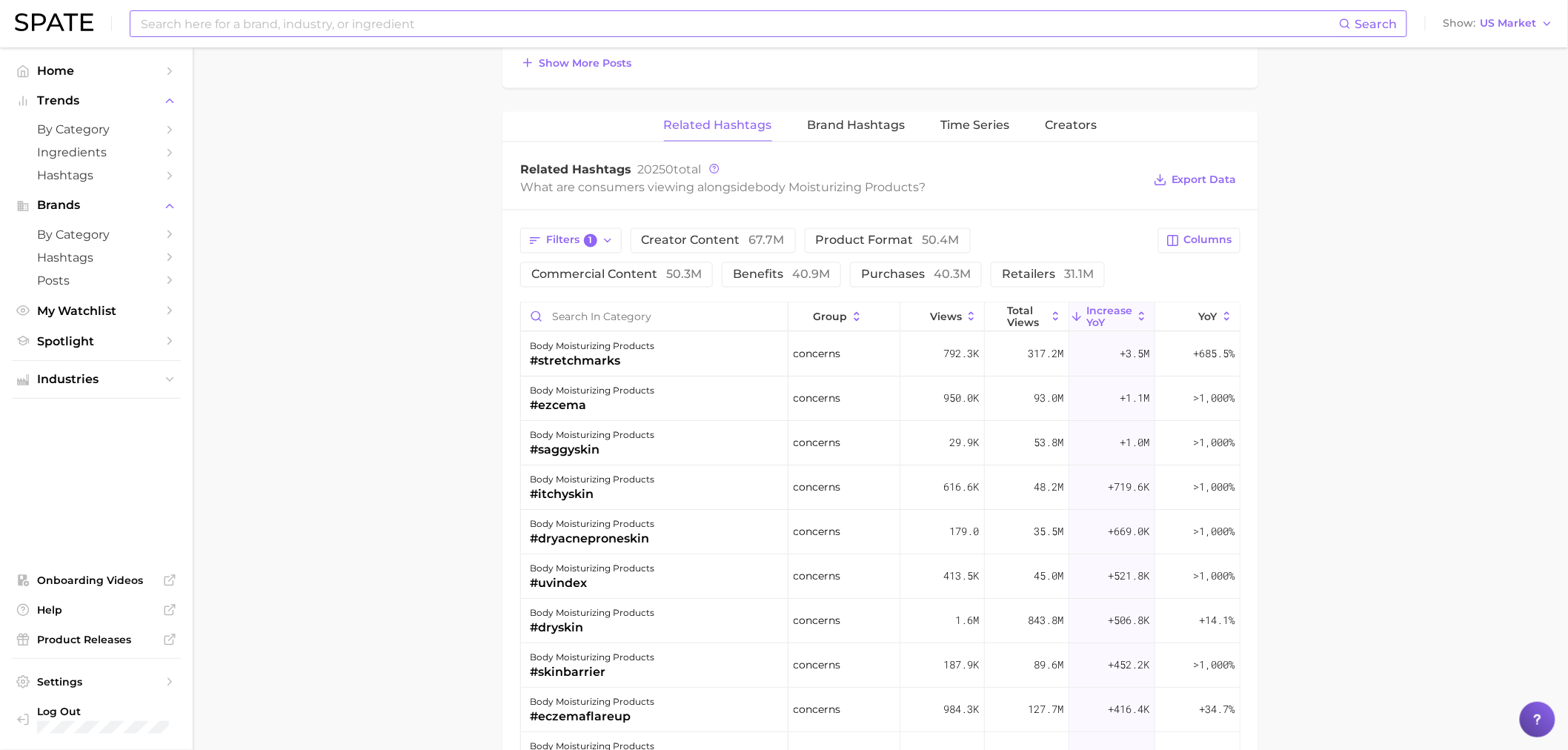
click at [349, 168] on main "1. bath & body 2. body care products 3. body moisturizing products 4. Subcatego…" at bounding box center [880, 61] width 1376 height 2167
